Goal: Transaction & Acquisition: Purchase product/service

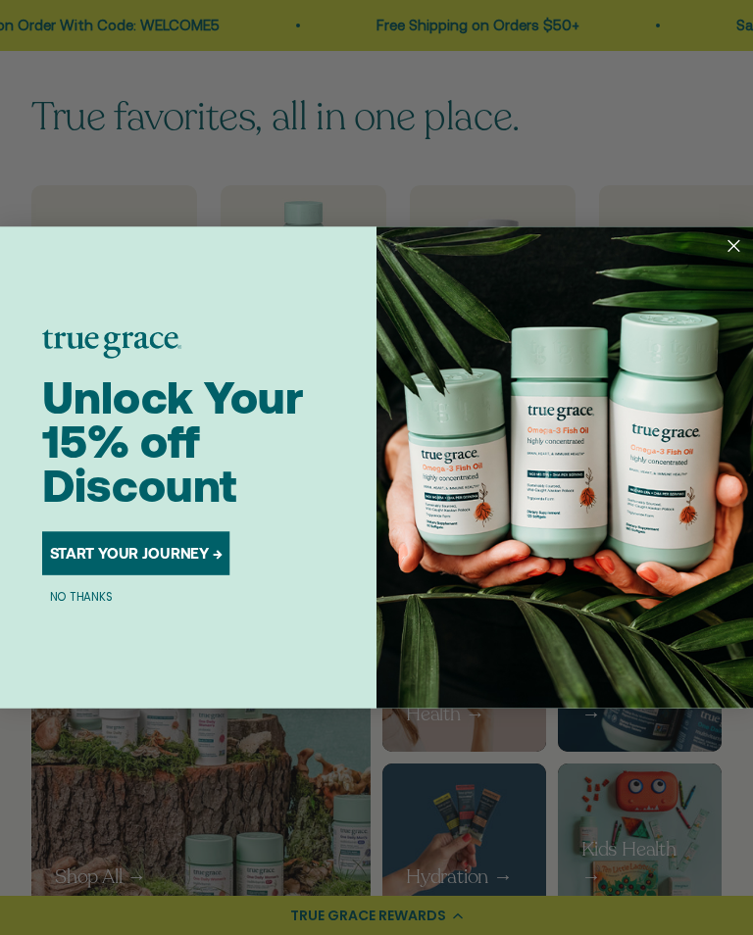
click at [86, 600] on button "NO THANKS" at bounding box center [80, 596] width 77 height 18
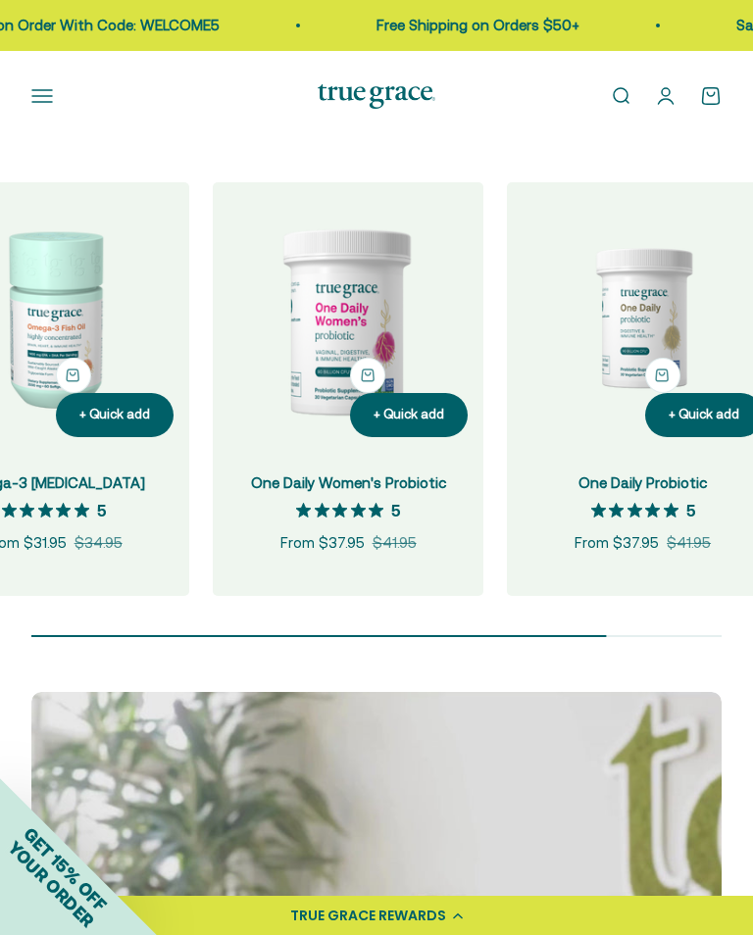
scroll to position [0, 997]
click at [355, 403] on img at bounding box center [348, 317] width 271 height 271
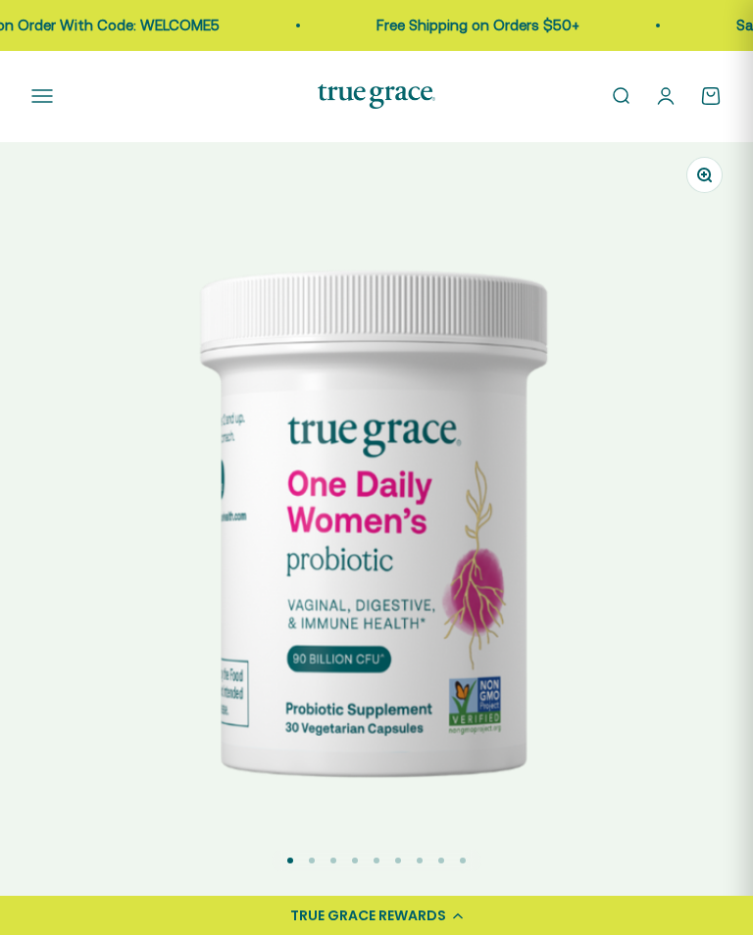
scroll to position [683, 0]
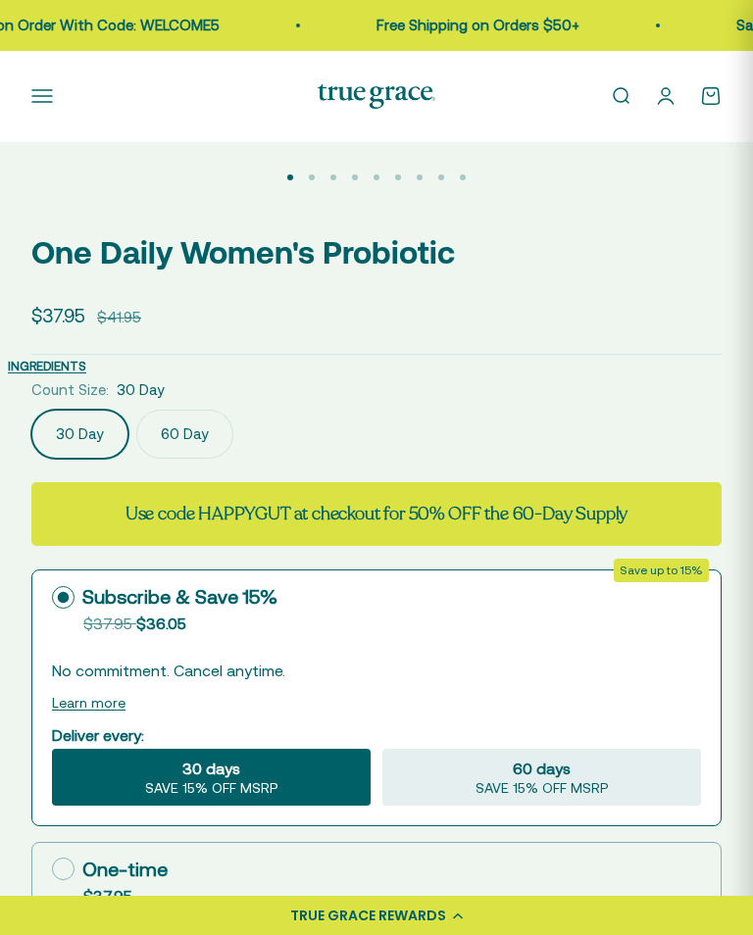
select select "3"
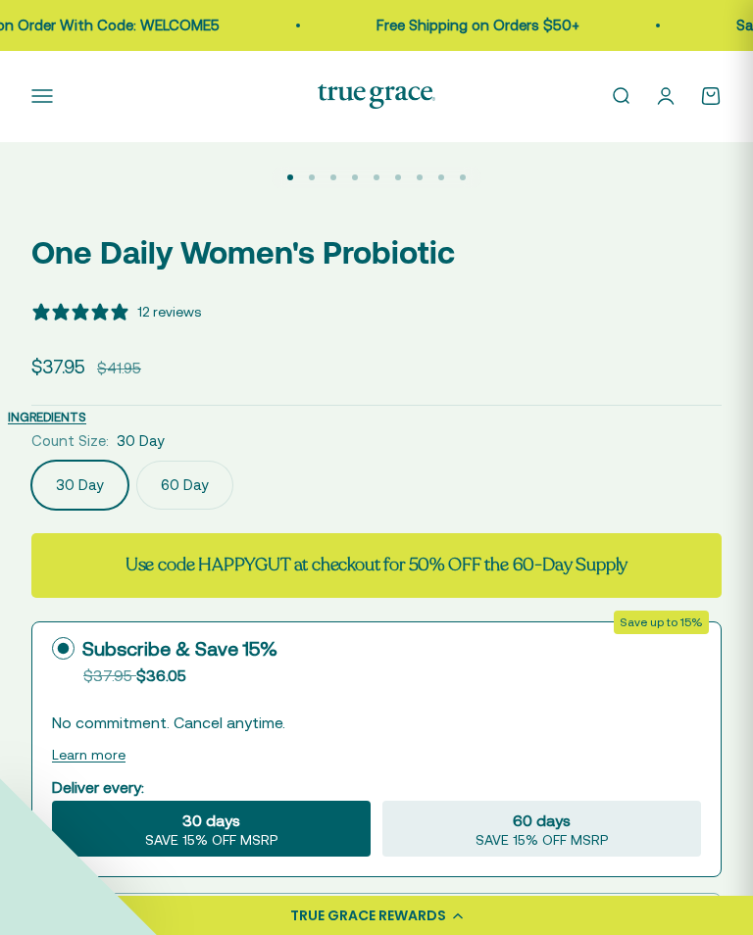
scroll to position [0, 0]
click at [174, 487] on label "60 Day" at bounding box center [184, 485] width 97 height 49
click at [31, 461] on input "60 Day" at bounding box center [30, 460] width 1 height 1
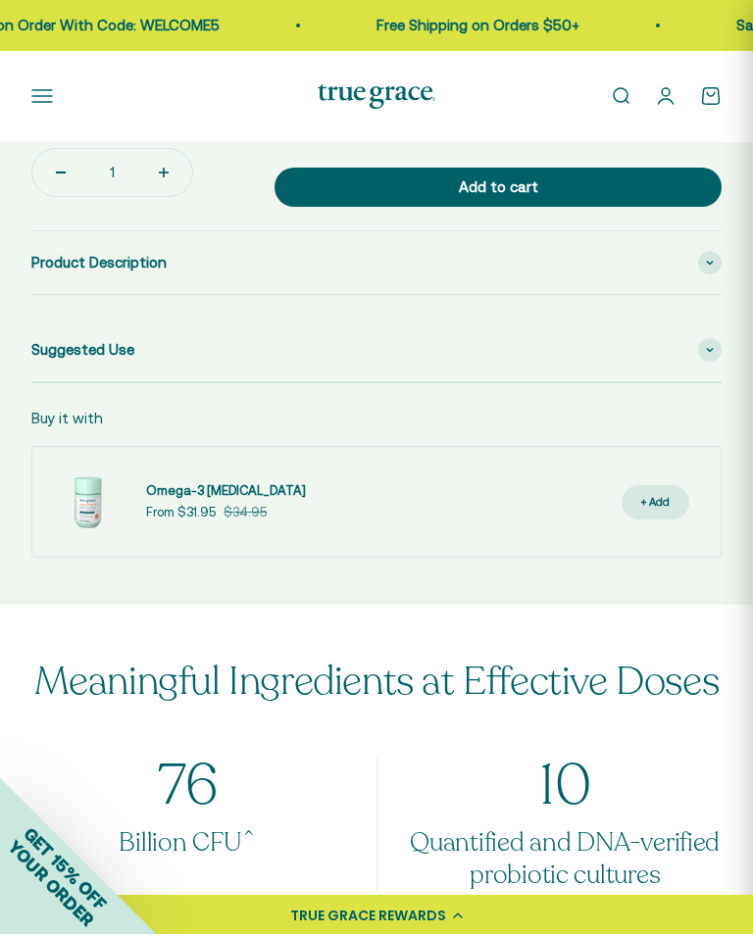
scroll to position [1574, 0]
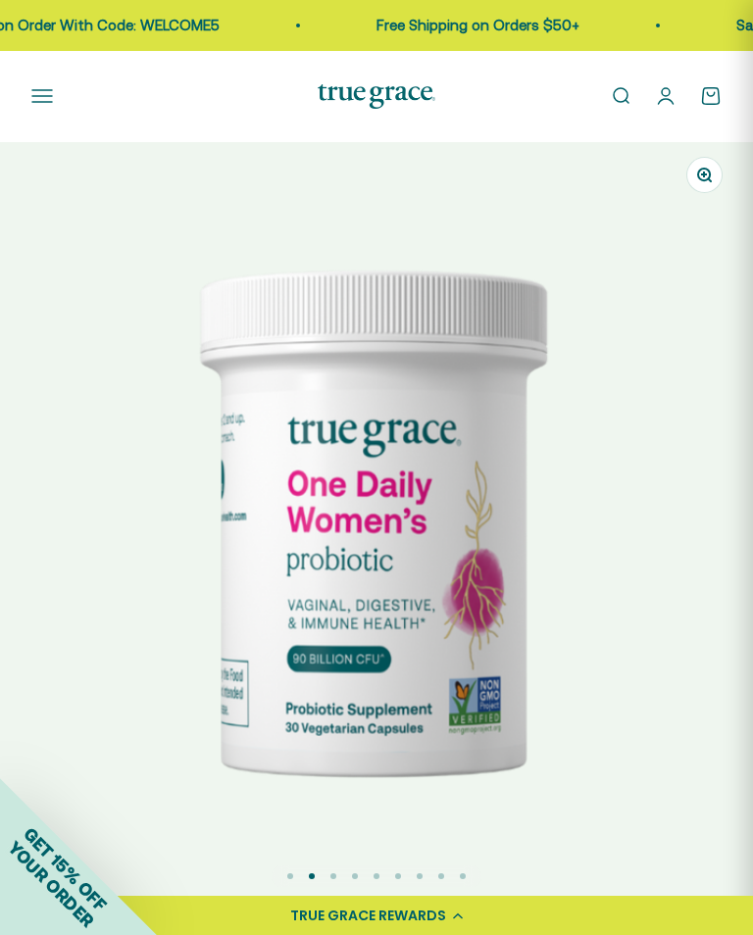
select select "3"
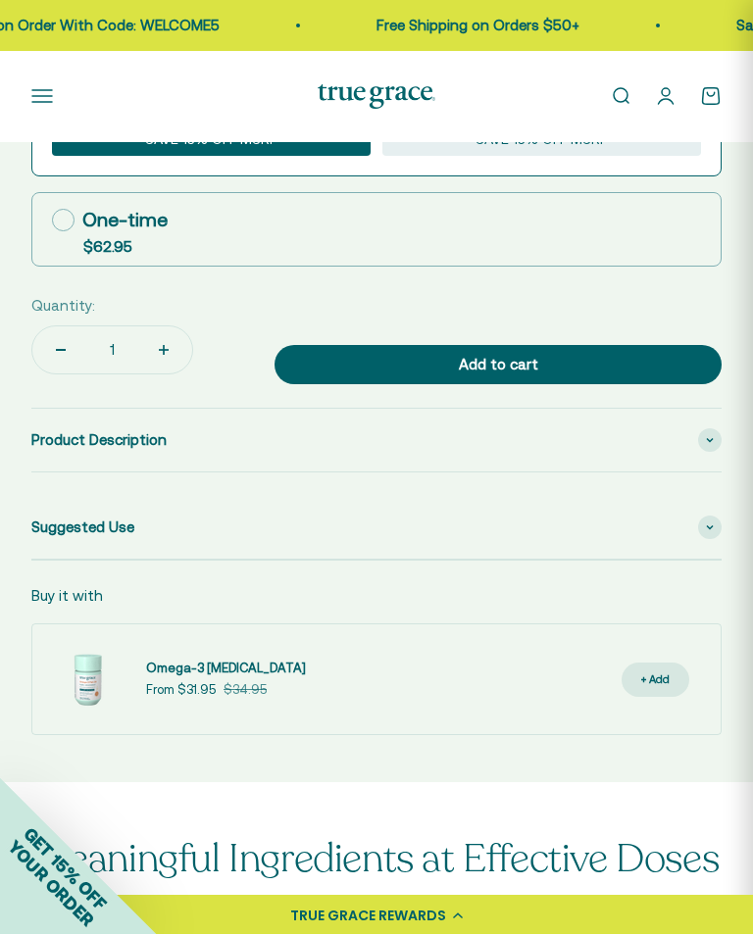
scroll to position [1400, 0]
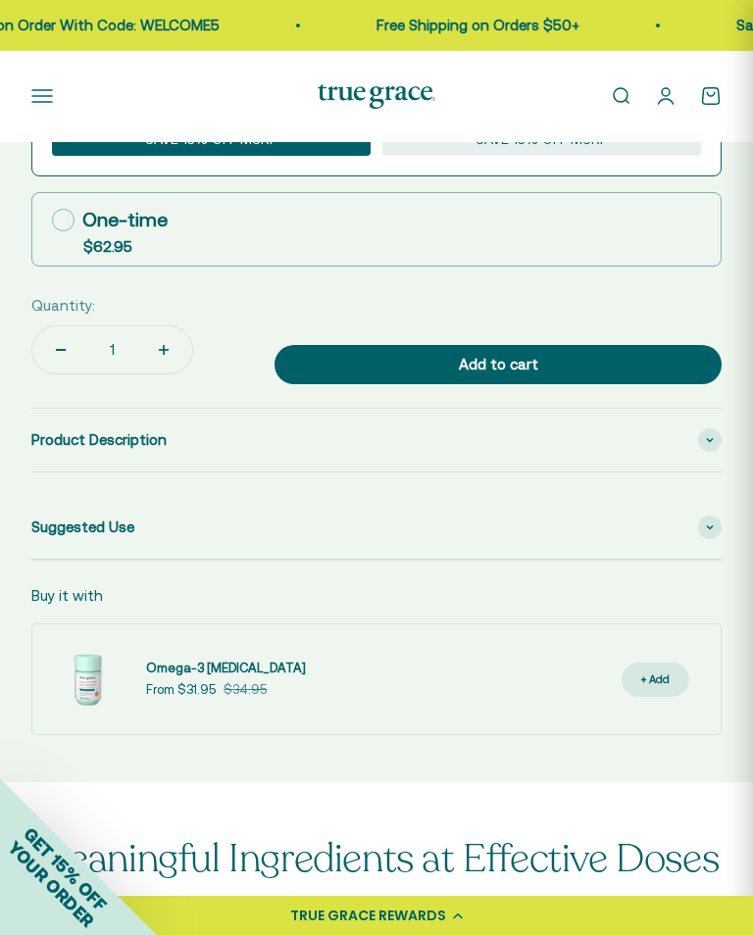
click at [159, 349] on icon "Increase quantity" at bounding box center [164, 350] width 10 height 10
type input "2"
click at [440, 361] on div "Add to cart" at bounding box center [498, 365] width 369 height 24
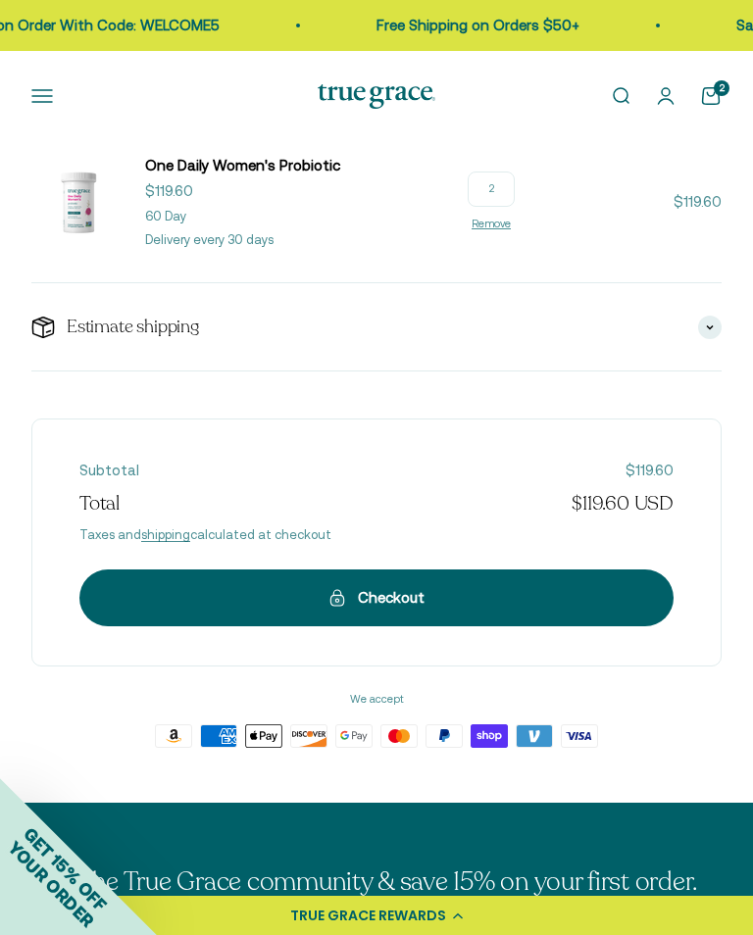
scroll to position [325, 0]
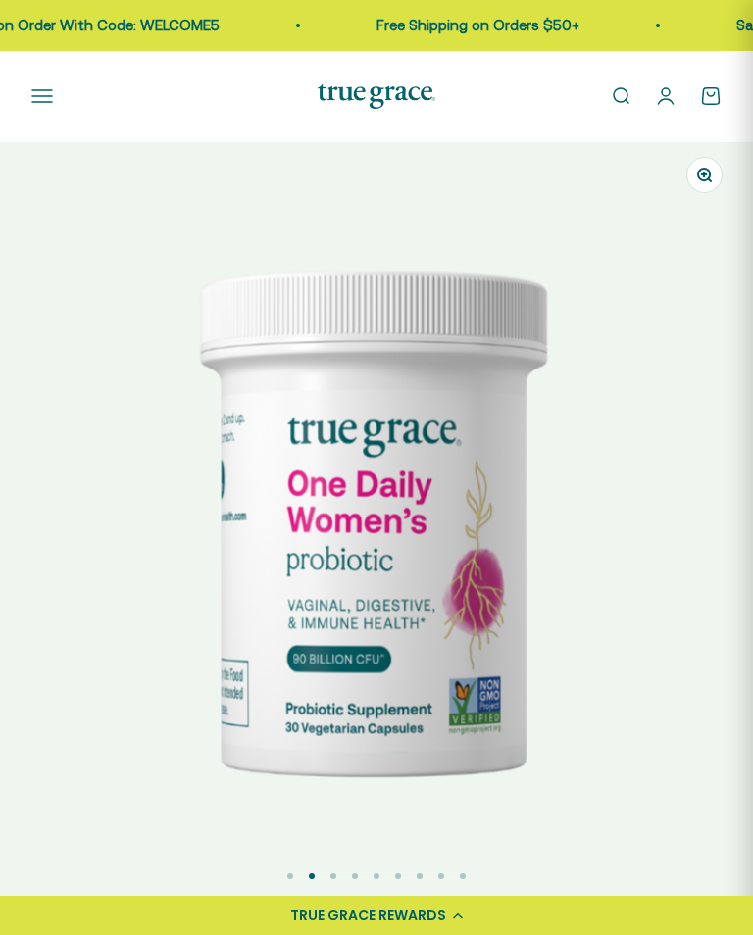
select select "3"
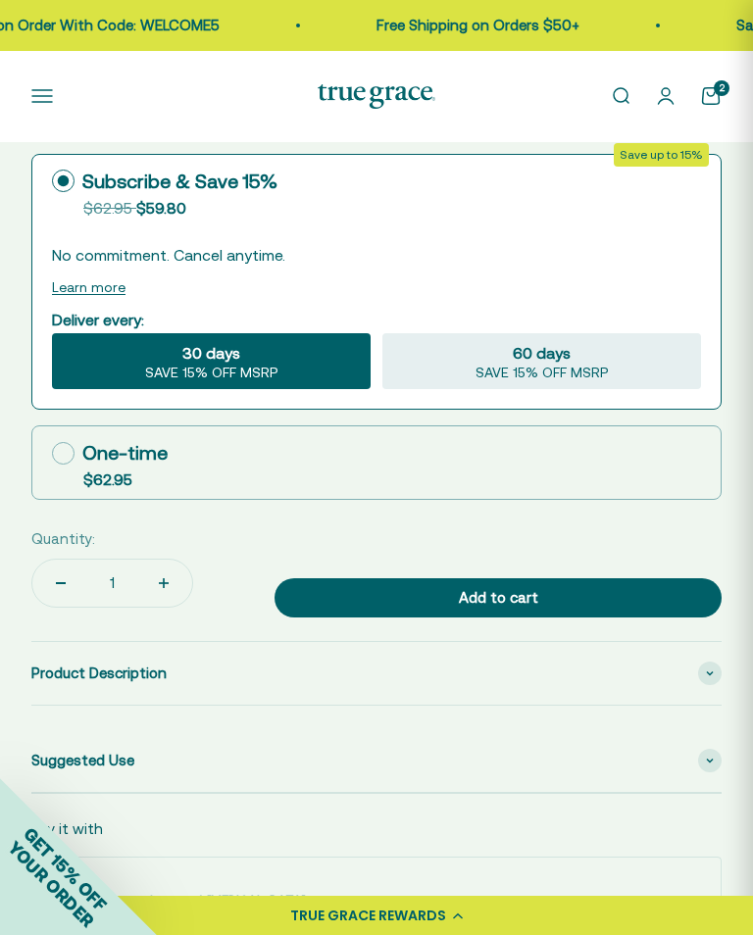
click at [151, 587] on button "Increase quantity" at bounding box center [163, 583] width 57 height 47
type input "2"
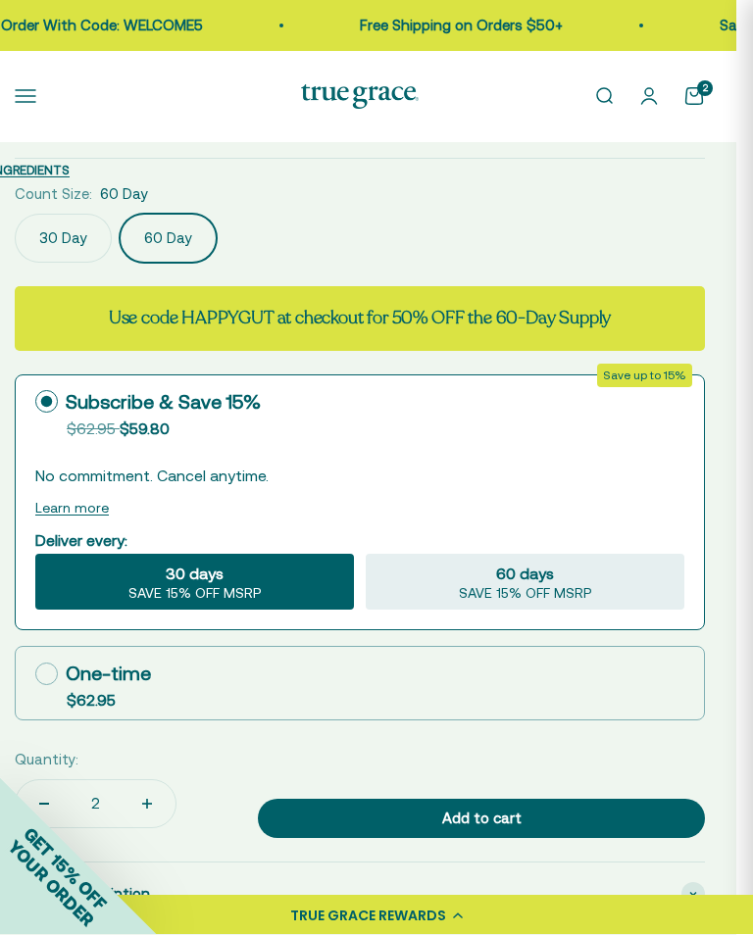
scroll to position [947, 17]
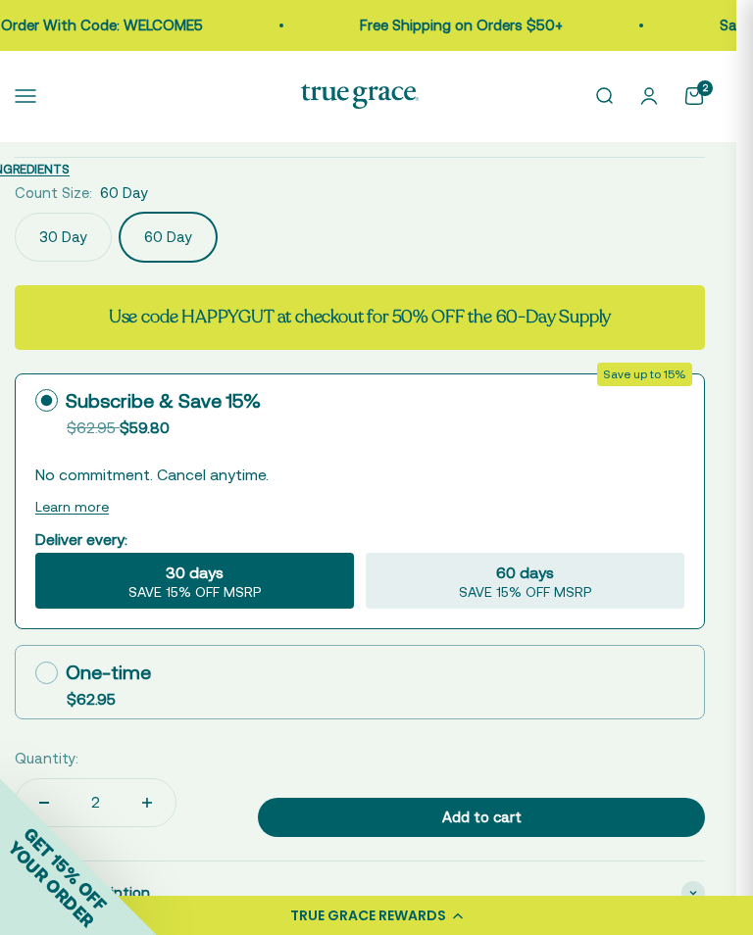
type input "4"
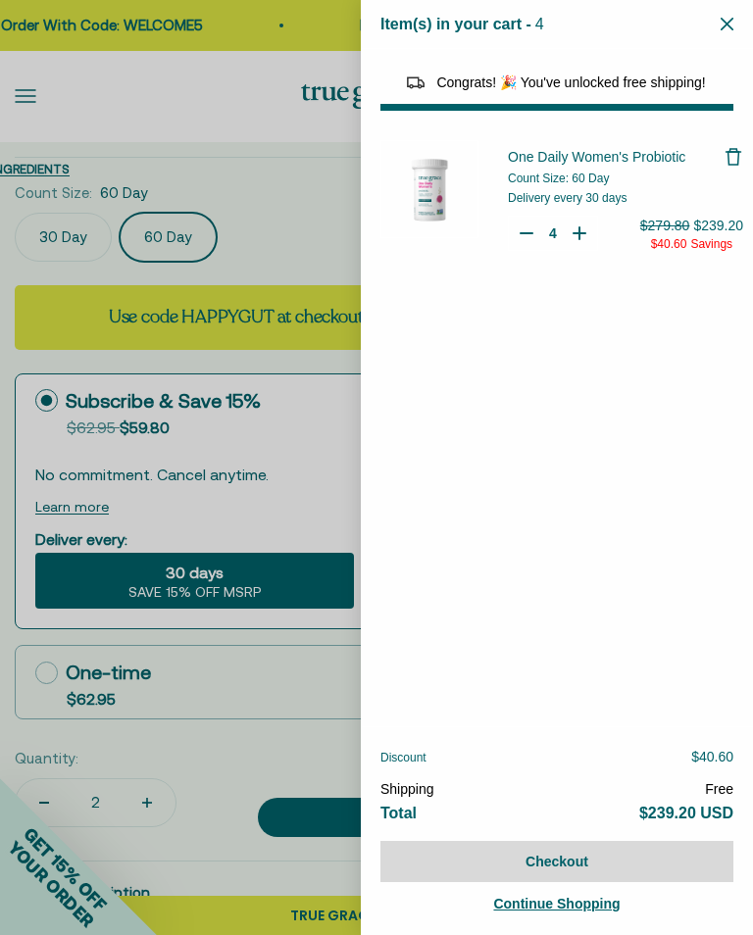
select select "40058346897600"
select select "46284026183894"
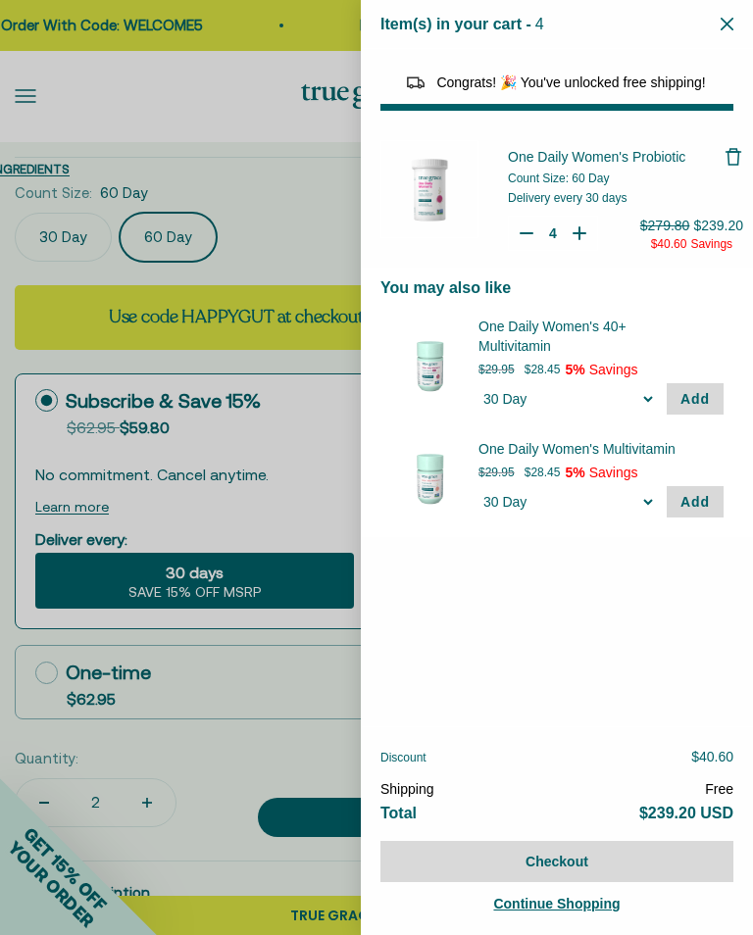
click at [521, 236] on icon "Your Cart" at bounding box center [527, 234] width 20 height 20
type input "3"
click at [524, 231] on icon "Your Cart" at bounding box center [527, 234] width 20 height 20
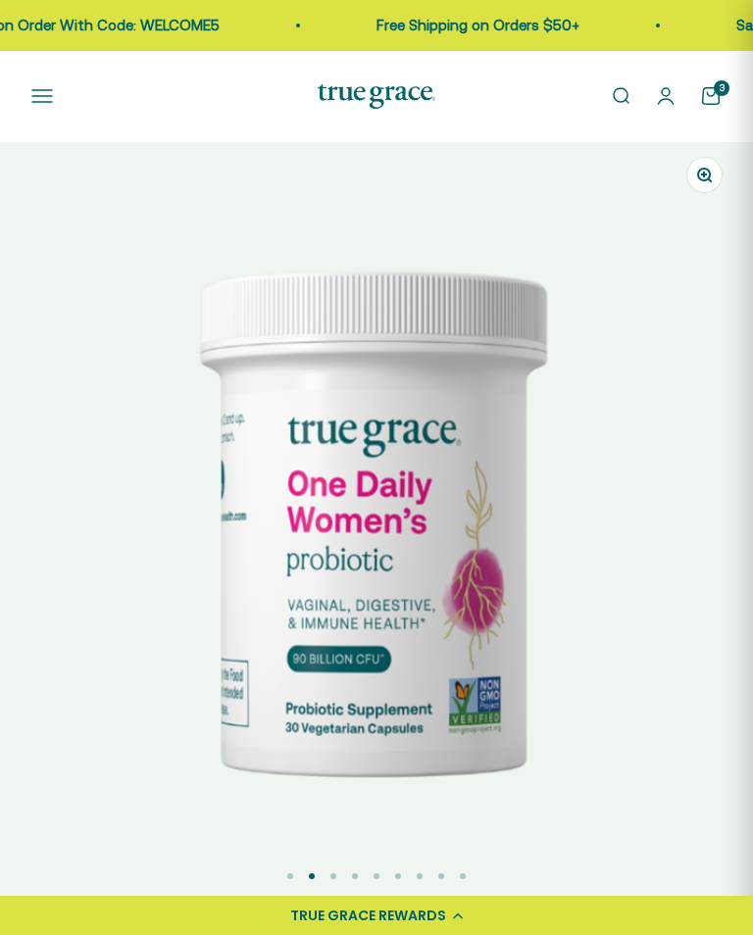
select select "3"
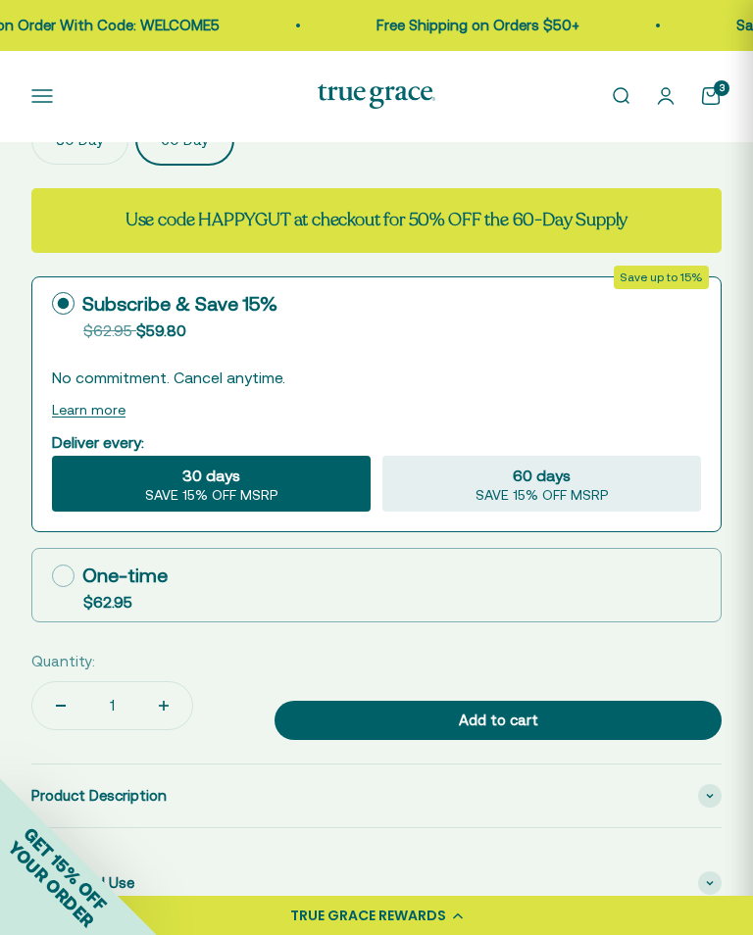
scroll to position [1088, 0]
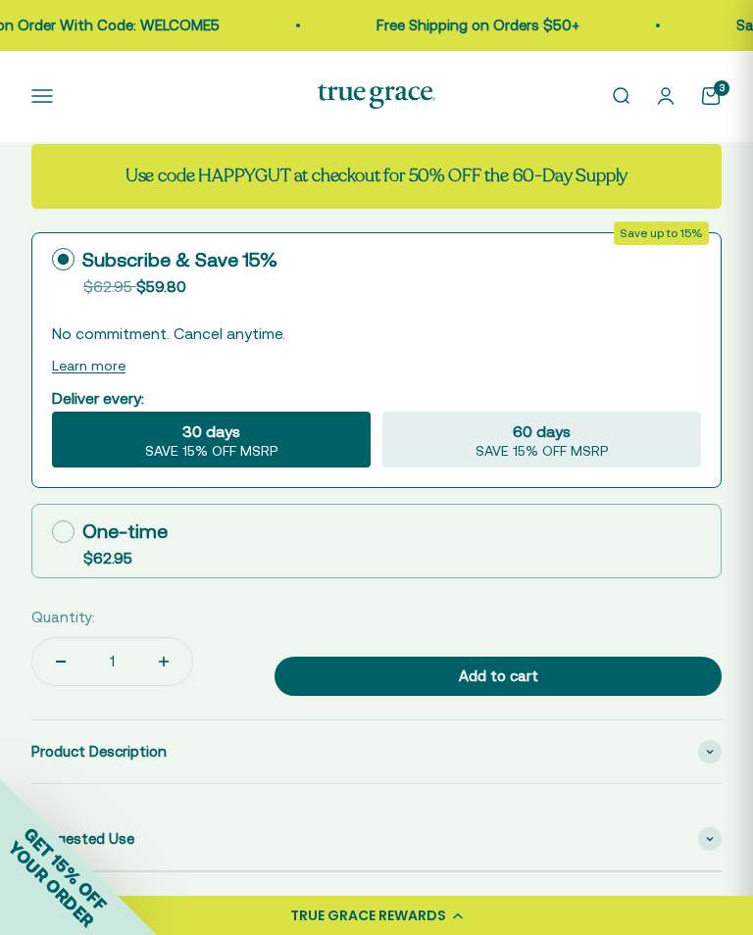
click at [149, 660] on button "Increase quantity" at bounding box center [163, 661] width 57 height 47
type input "2"
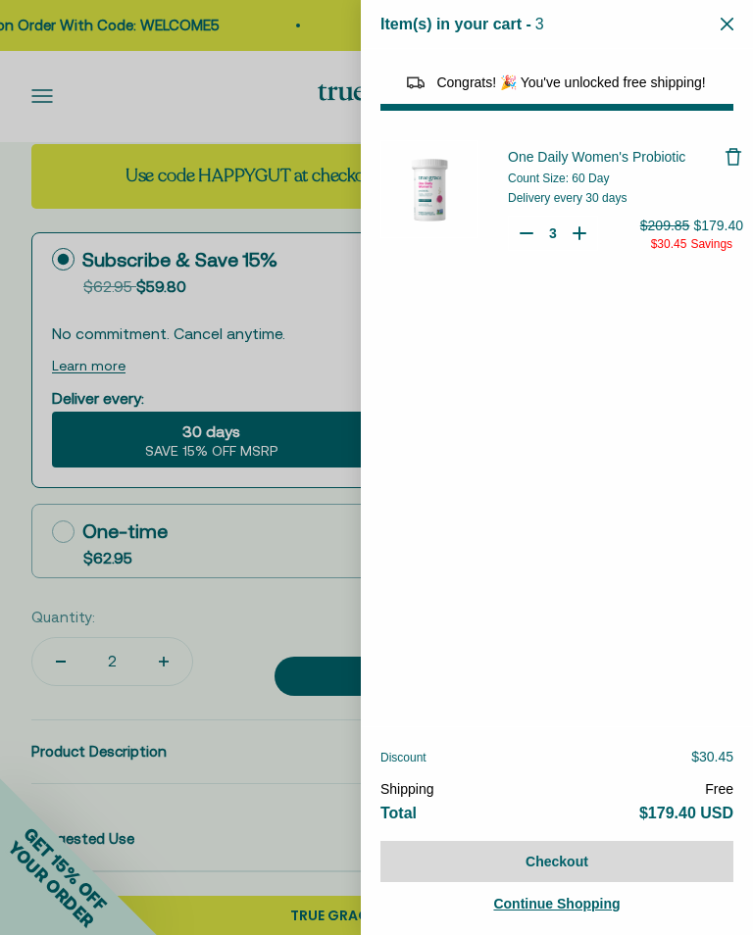
select select "40058346897600"
select select "46284026183894"
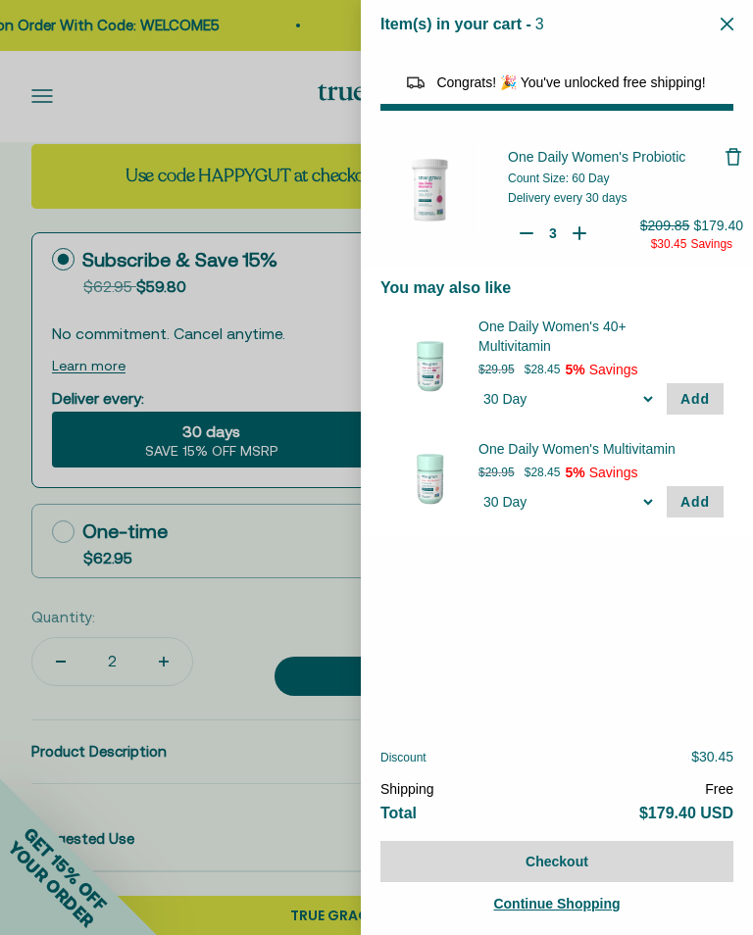
click at [520, 231] on icon "Your Cart" at bounding box center [527, 234] width 20 height 20
type input "2"
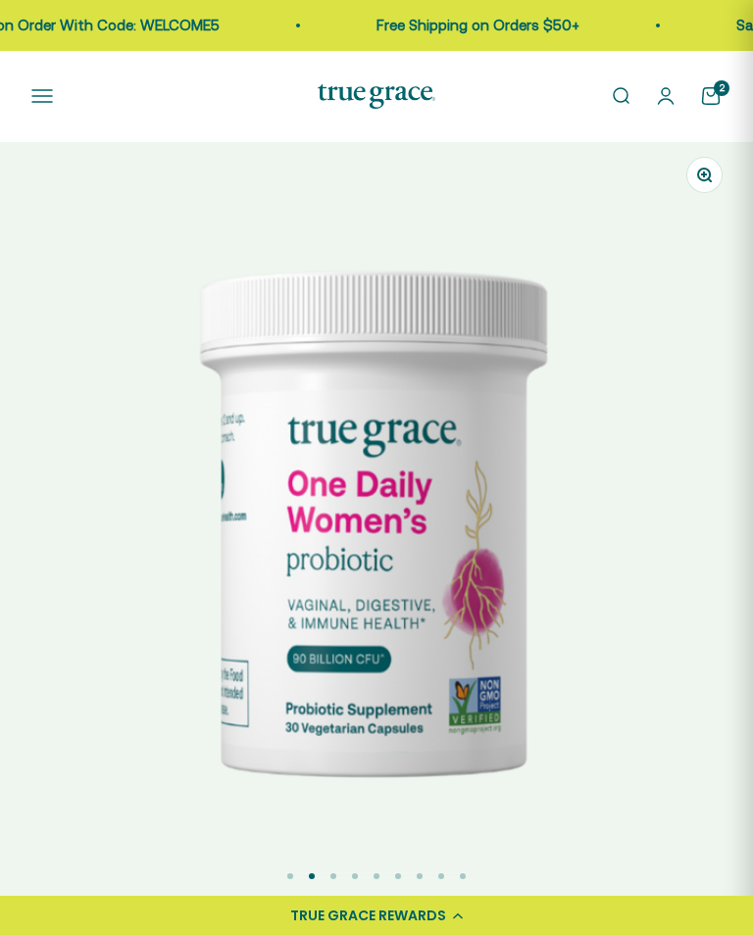
scroll to position [114, 0]
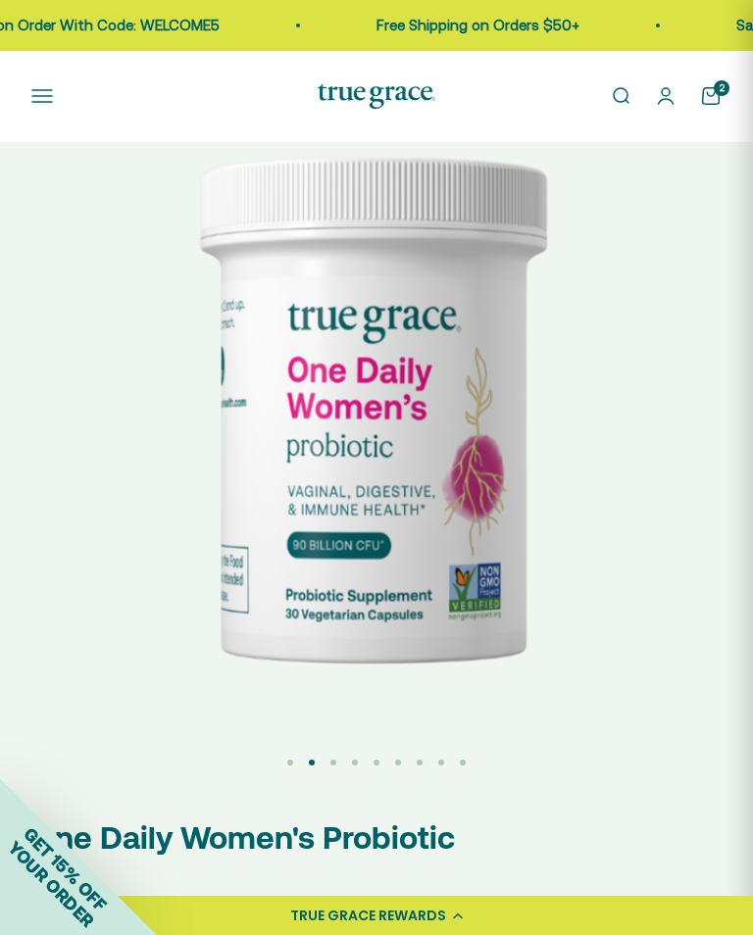
select select "3"
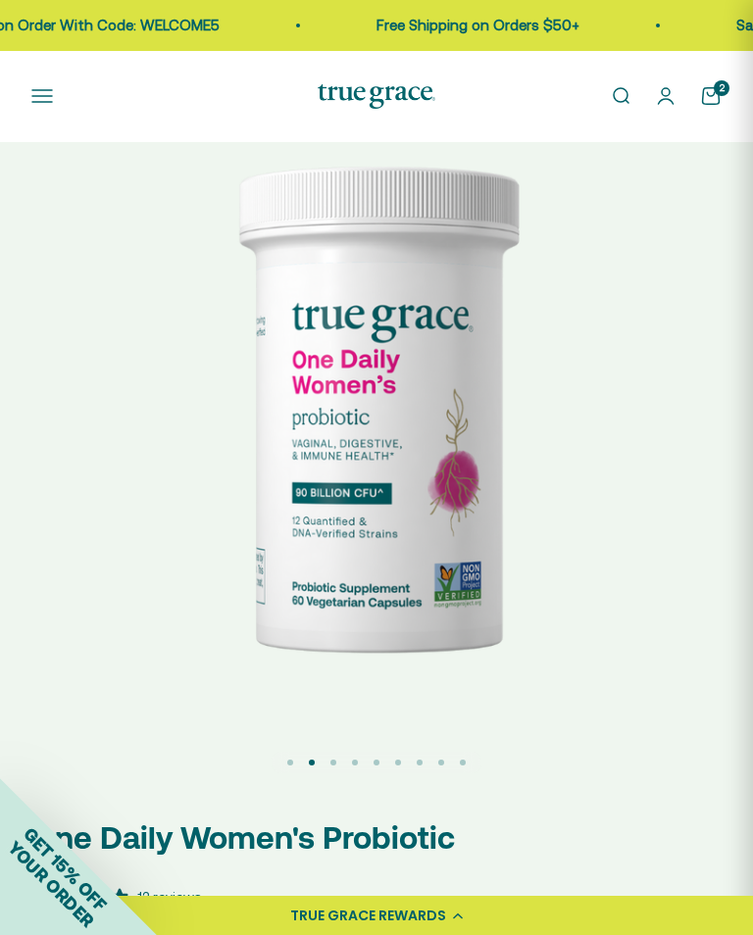
scroll to position [0, 0]
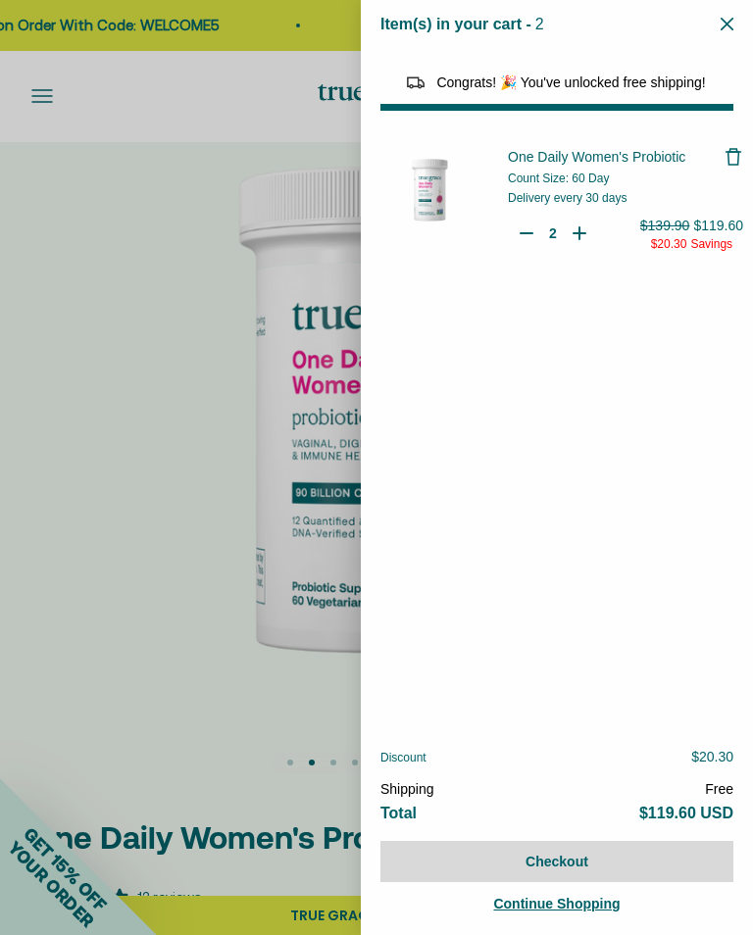
select select "40058346897600"
select select "46284026183894"
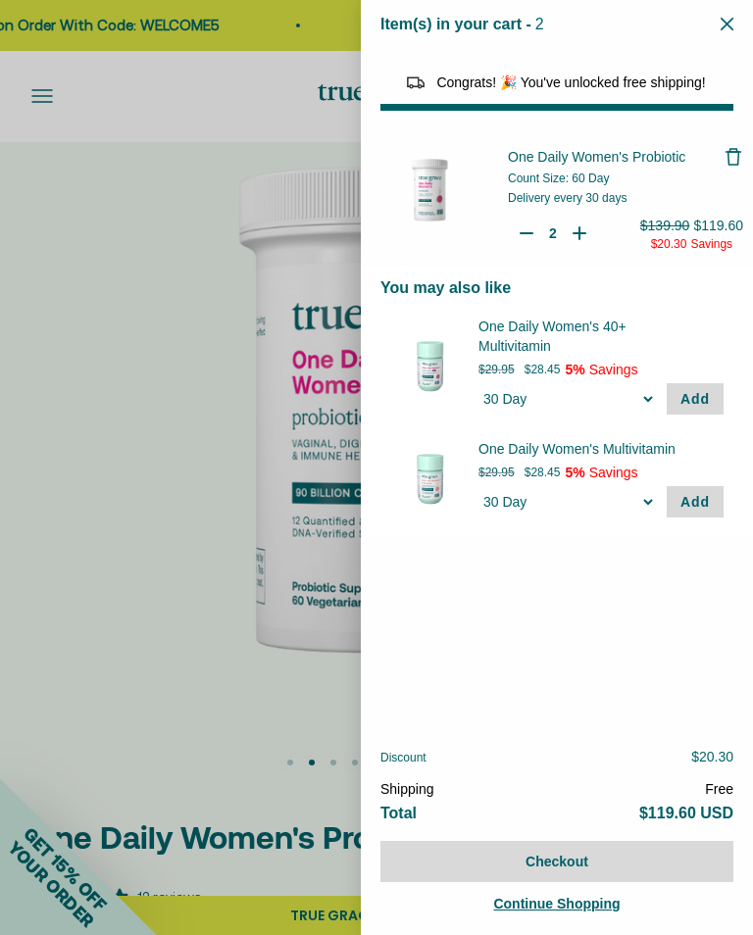
click at [579, 163] on span "One Daily Women's Probiotic" at bounding box center [596, 157] width 177 height 16
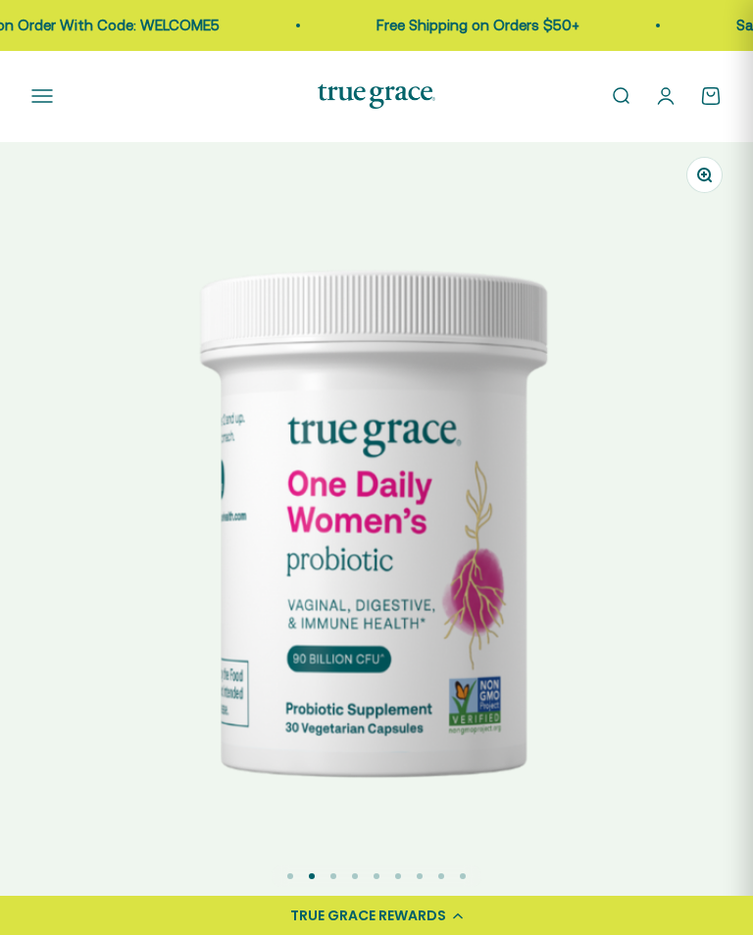
select select "3"
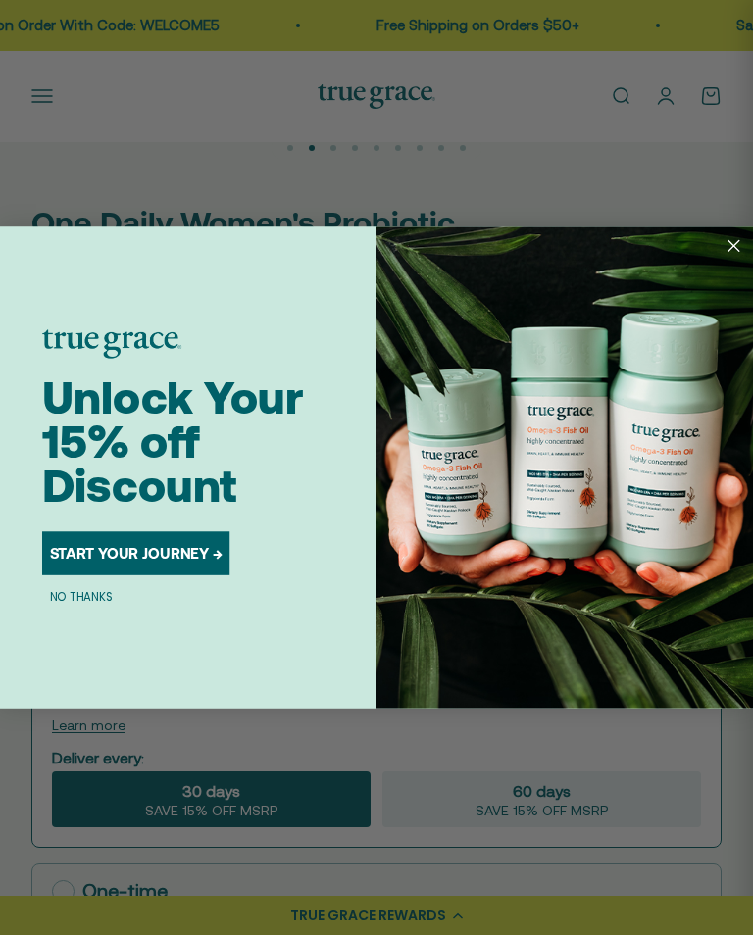
click at [132, 557] on button "START YOUR JOURNEY →" at bounding box center [135, 553] width 187 height 44
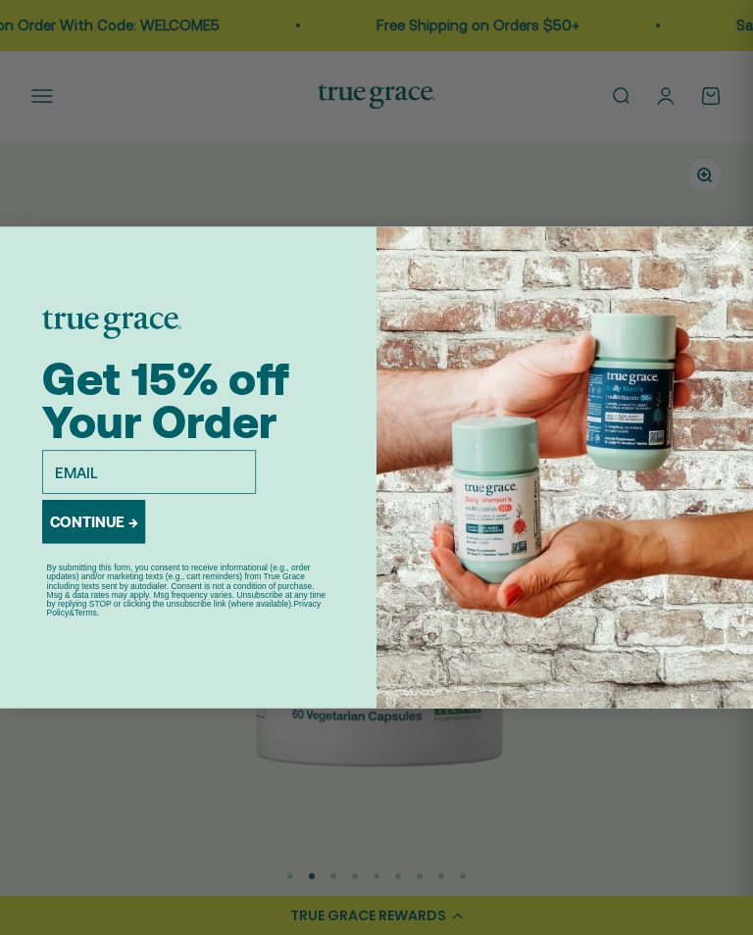
click at [571, 249] on img "POPUP Form" at bounding box center [564, 467] width 376 height 482
click at [361, 774] on div "Close dialog Get 15% off Your Order email CONTINUE → By submitting this form, y…" at bounding box center [376, 467] width 753 height 935
click at [355, 536] on div "Get 15% off Your Order email CONTINUE → By submitting this form, you consent to…" at bounding box center [209, 467] width 334 height 482
click at [75, 475] on input "email" at bounding box center [149, 472] width 214 height 44
type input "debbie_"
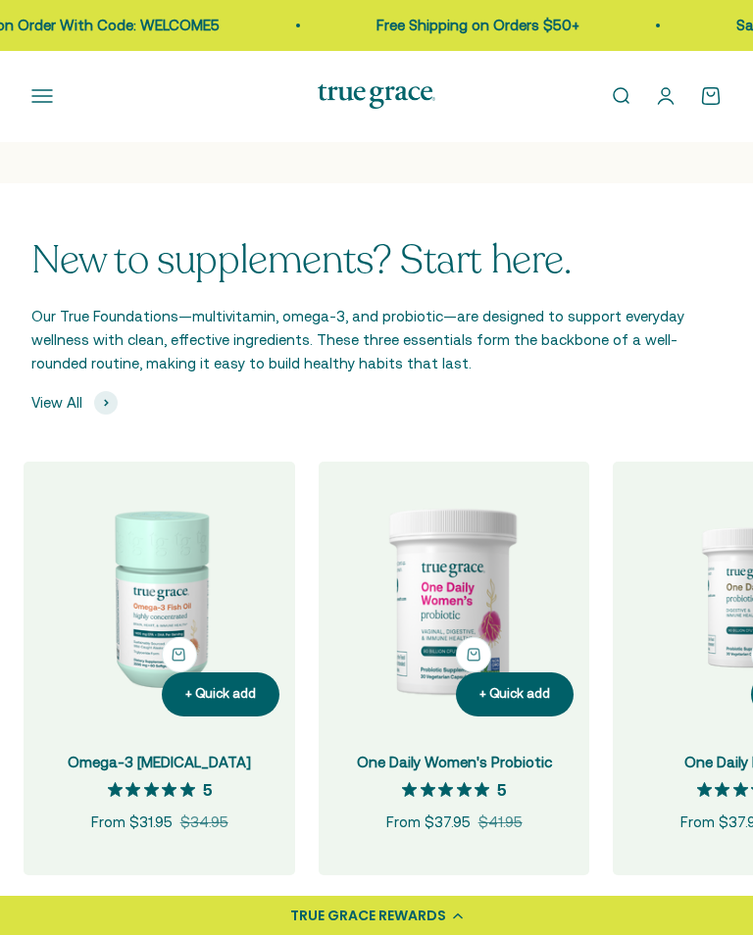
scroll to position [0, 925]
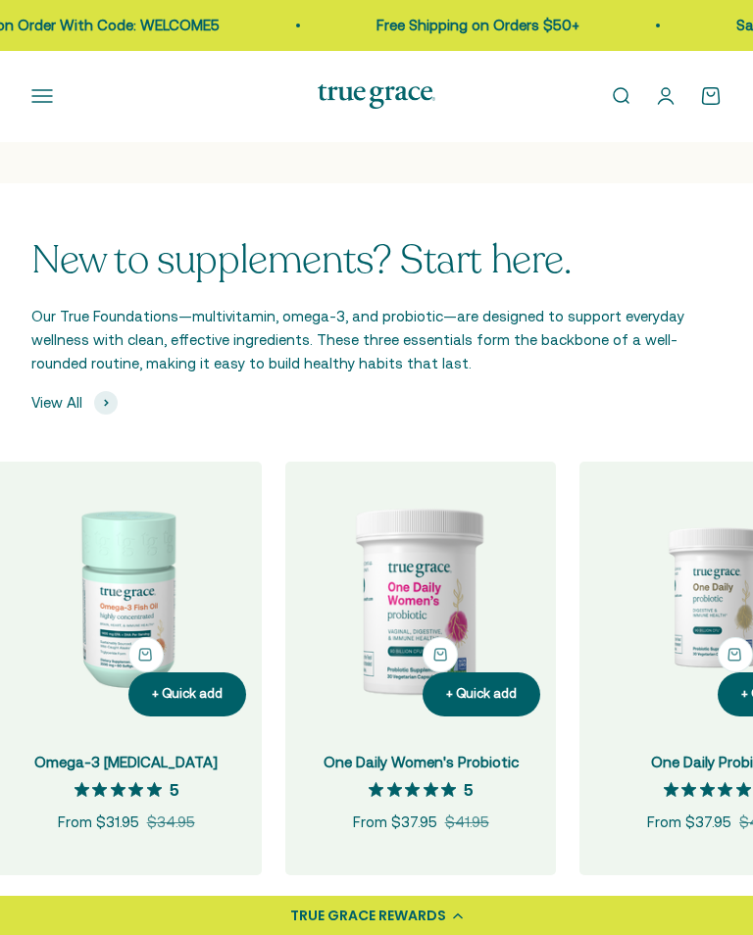
click at [422, 654] on img at bounding box center [420, 597] width 271 height 271
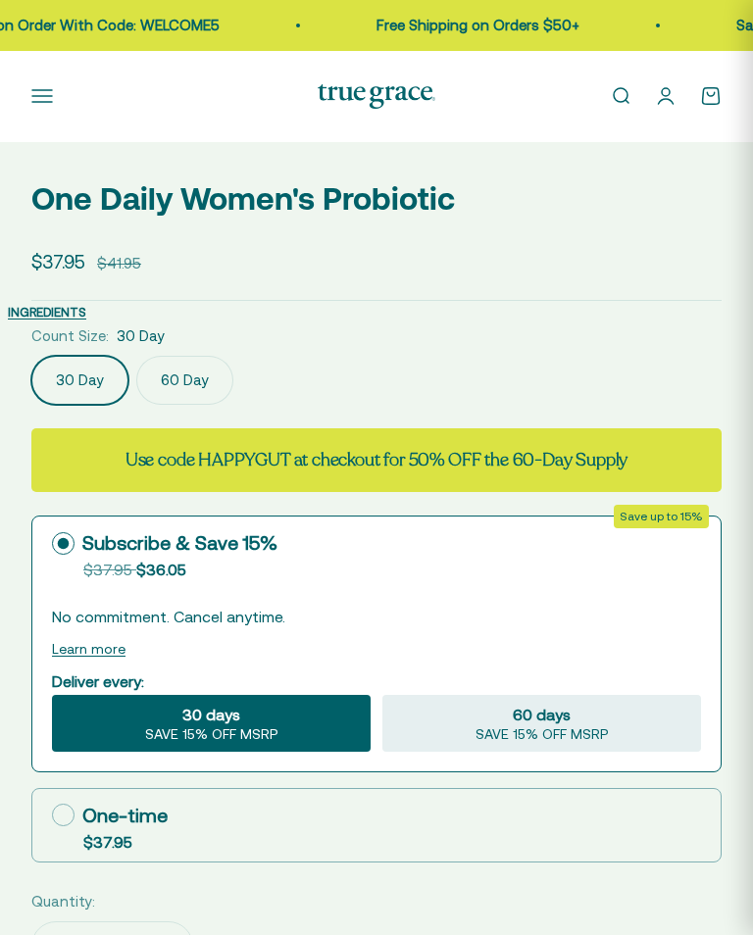
scroll to position [870, 0]
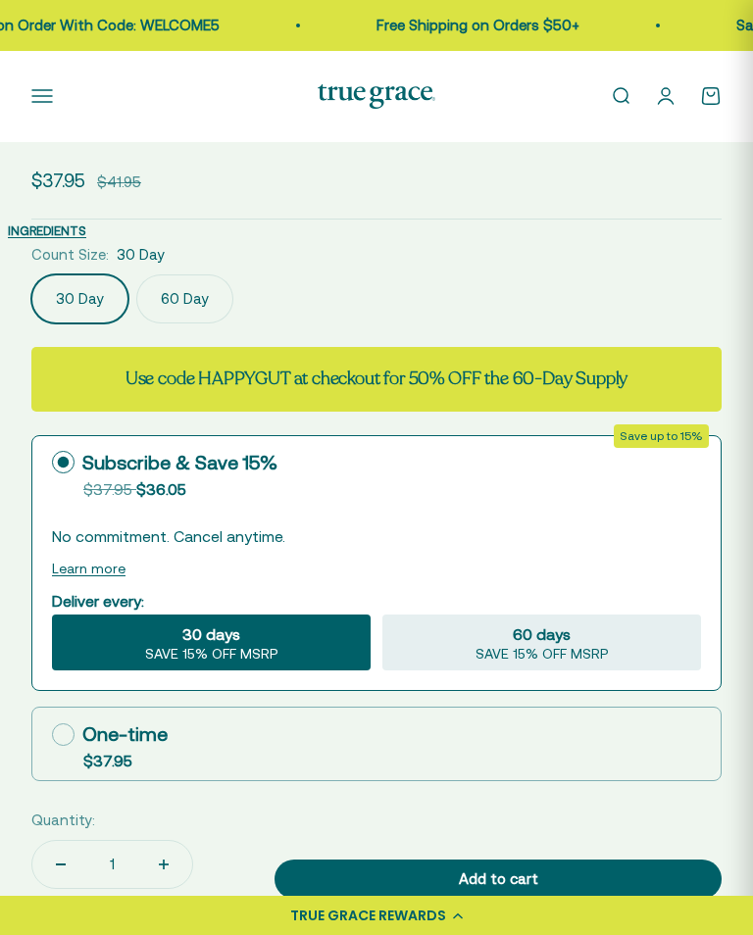
select select "3"
click at [185, 303] on label "60 Day" at bounding box center [184, 299] width 97 height 49
click at [31, 275] on input "60 Day" at bounding box center [30, 274] width 1 height 1
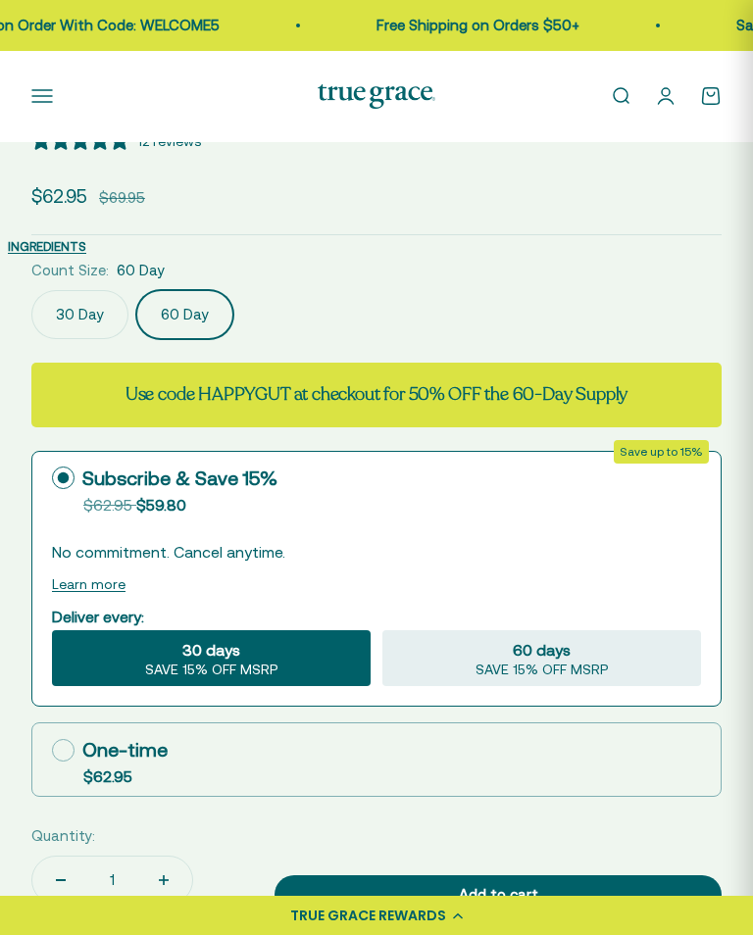
scroll to position [0, 755]
click at [64, 743] on icon at bounding box center [63, 750] width 23 height 23
click at [52, 750] on input "One-time $62.95" at bounding box center [51, 750] width 1 height 1
radio input "true"
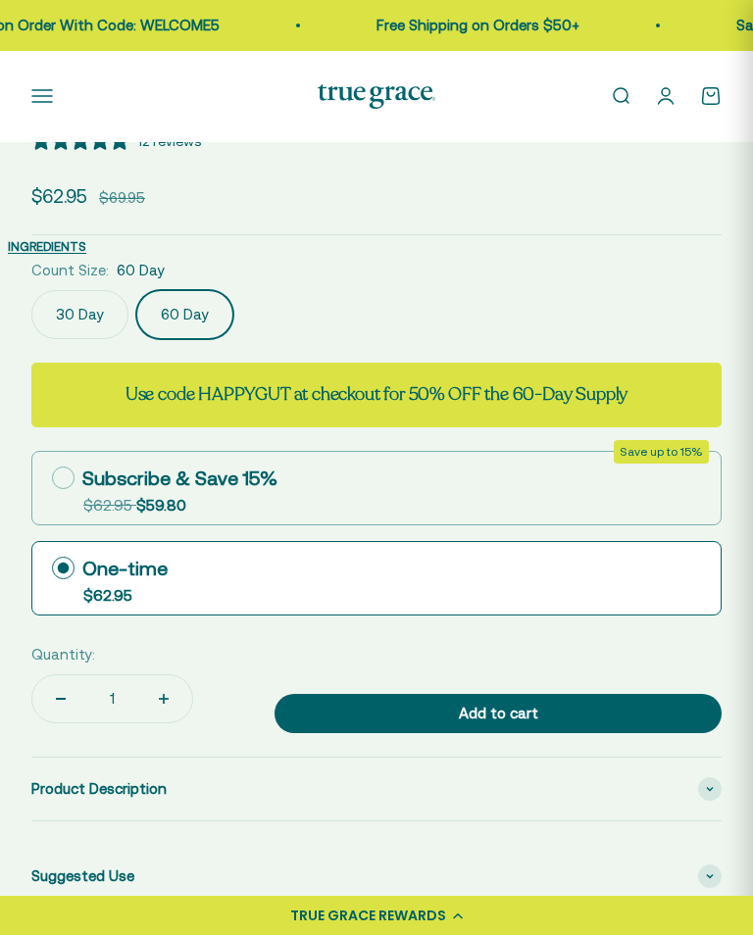
click at [154, 693] on button "Increase quantity" at bounding box center [163, 699] width 57 height 47
type input "2"
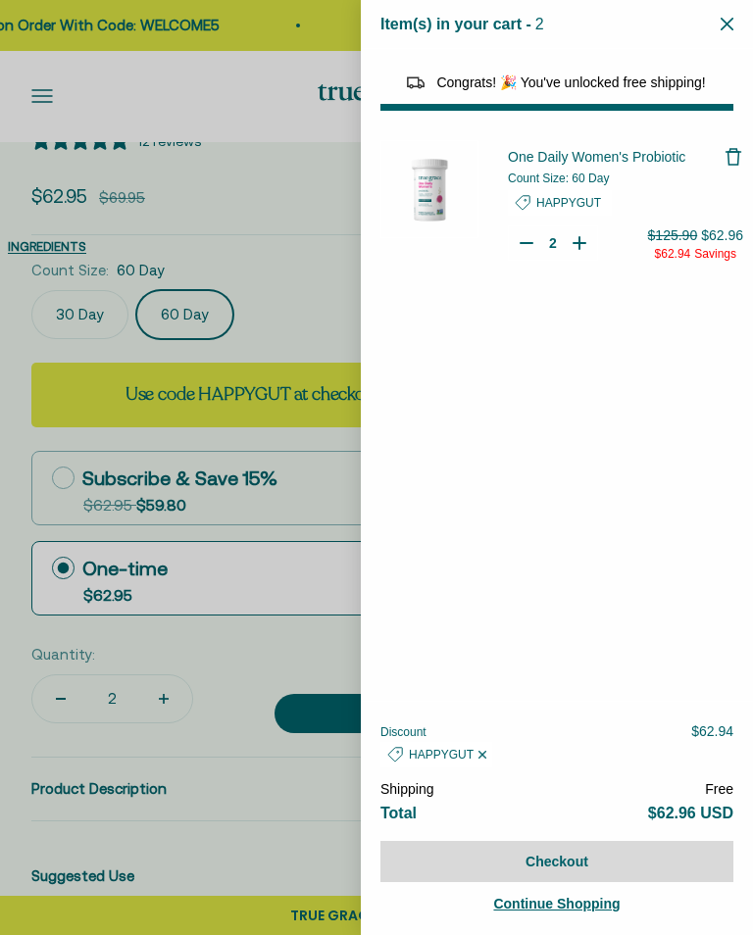
select select "40058346897600"
select select "46284026183894"
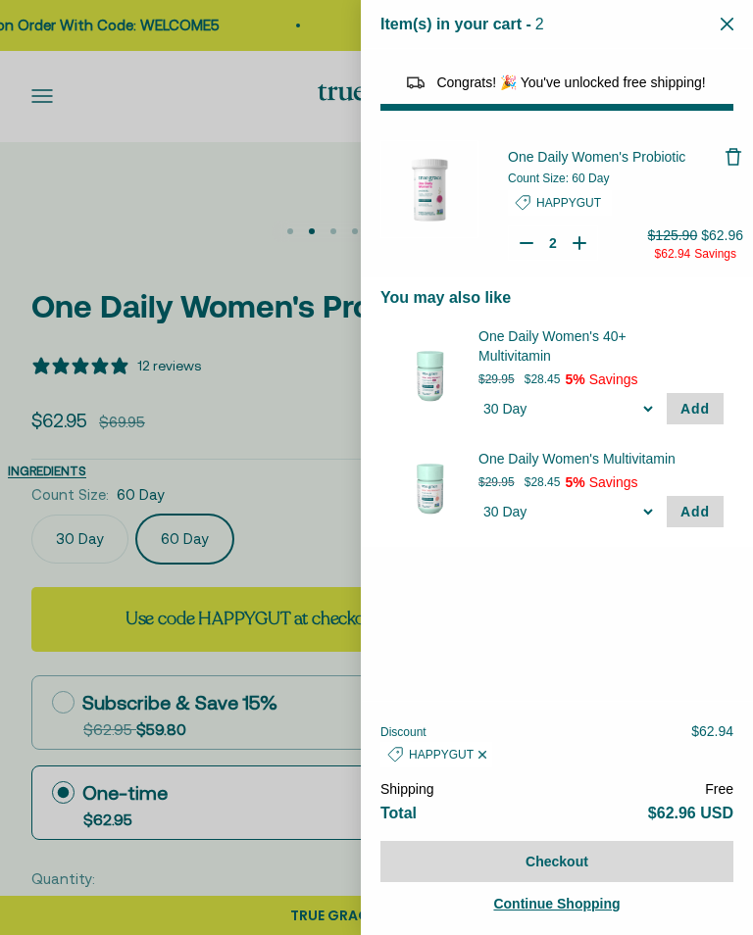
scroll to position [643, 0]
